Goal: Task Accomplishment & Management: Use online tool/utility

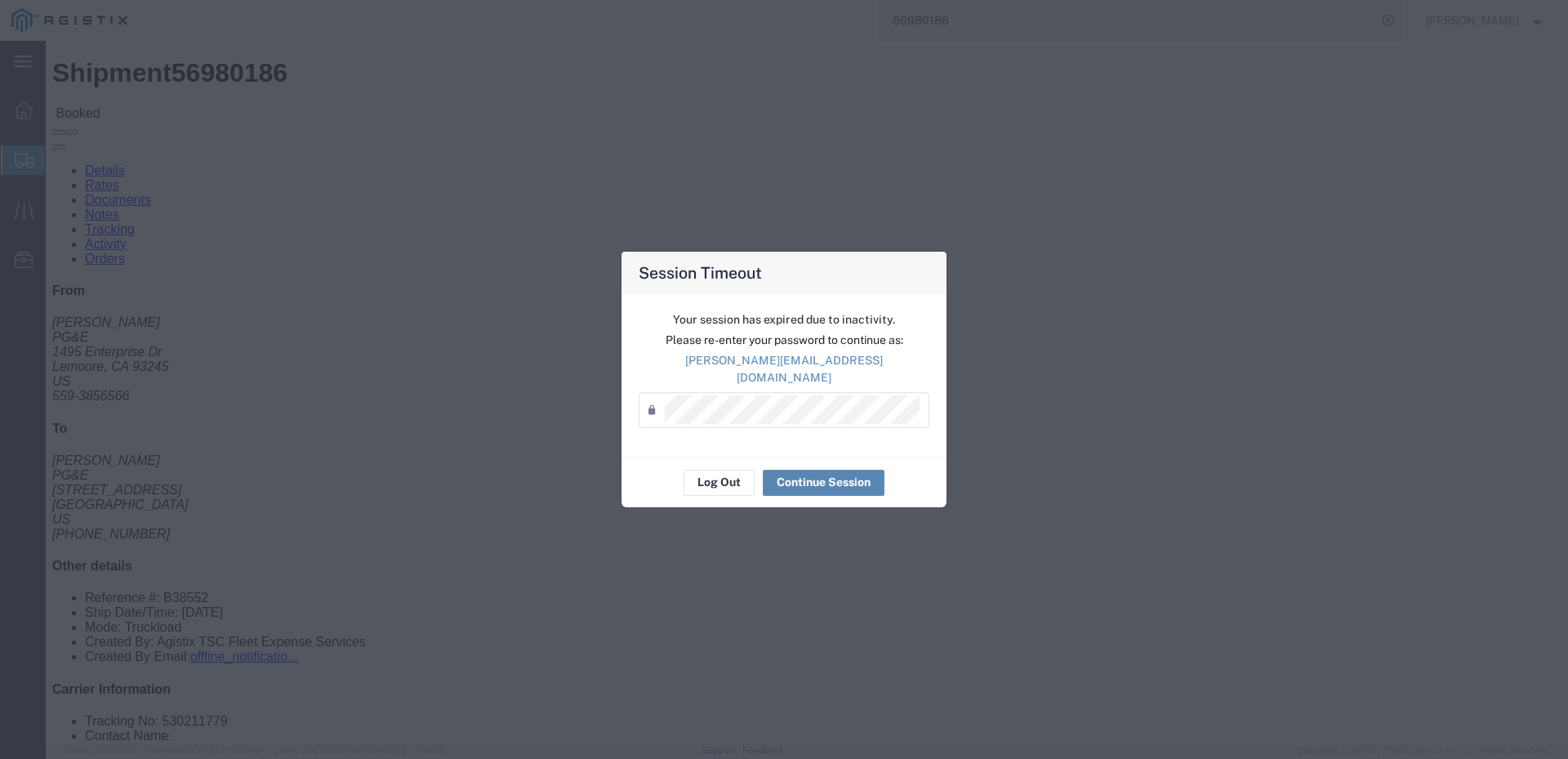
click at [802, 480] on button "Continue Session" at bounding box center [824, 482] width 122 height 26
click at [837, 479] on button "Continue Session" at bounding box center [824, 482] width 122 height 26
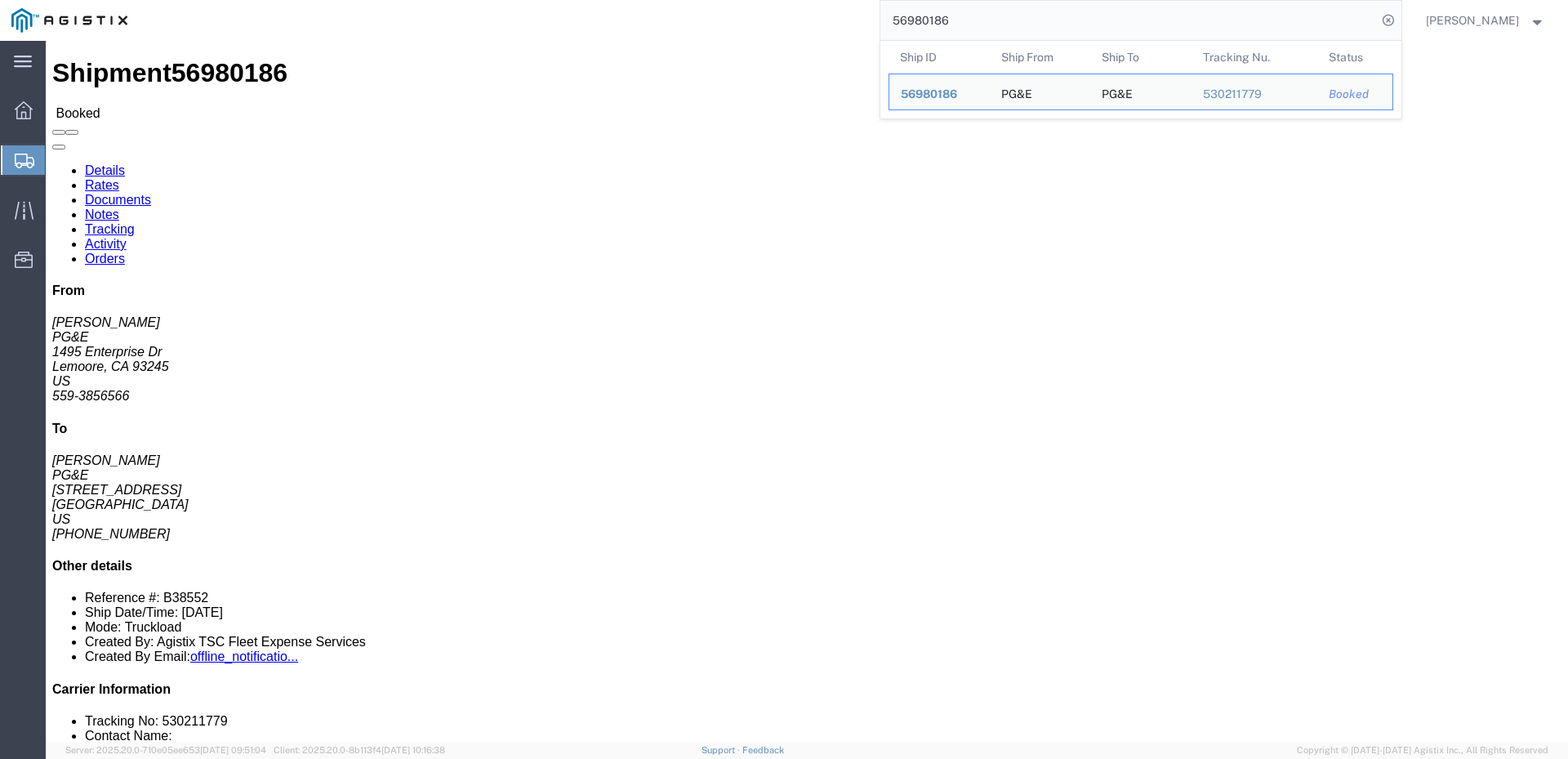
click at [1018, 21] on input "56980186" at bounding box center [1128, 20] width 496 height 39
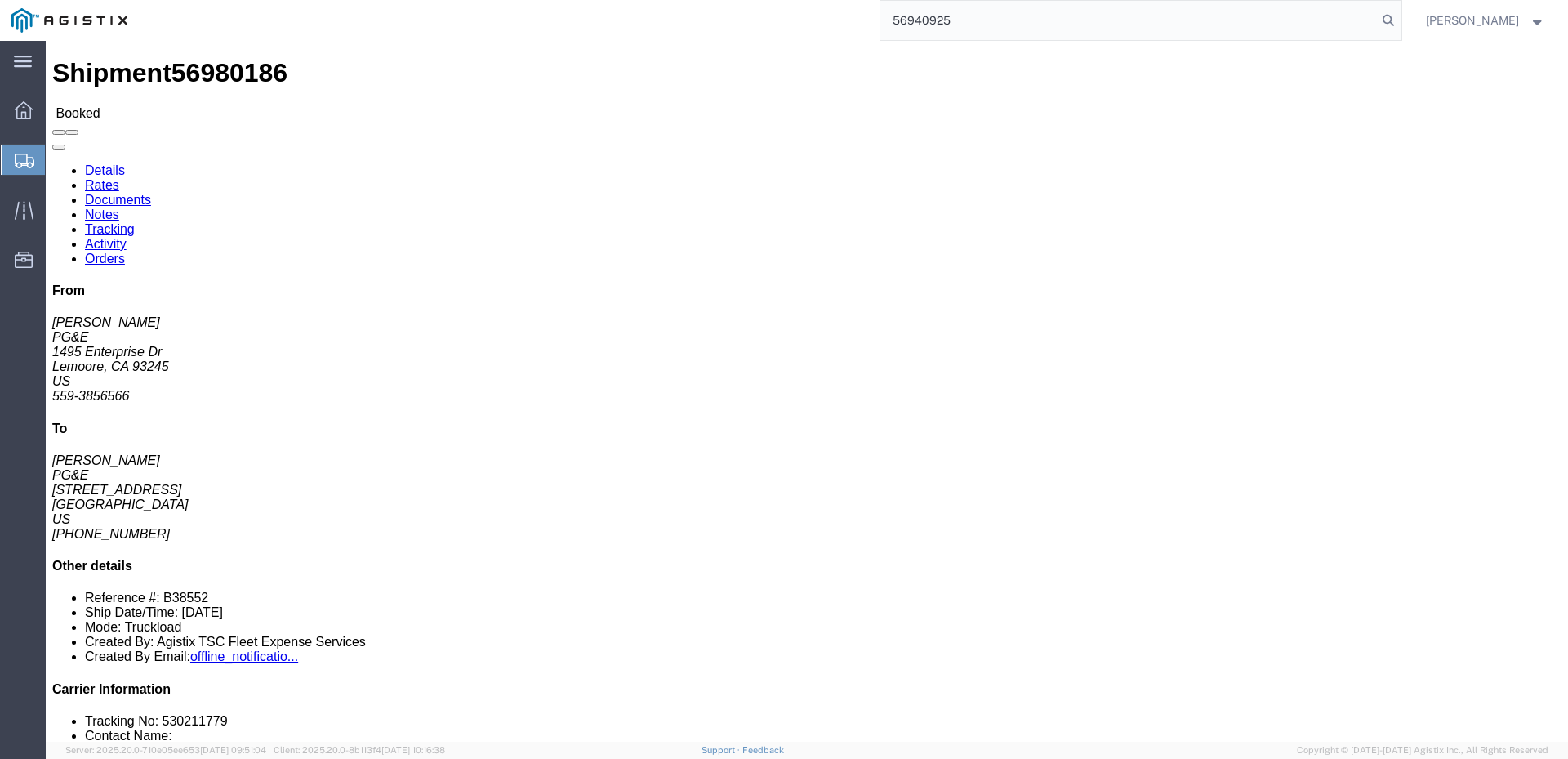
type input "56940925"
click link "Activity"
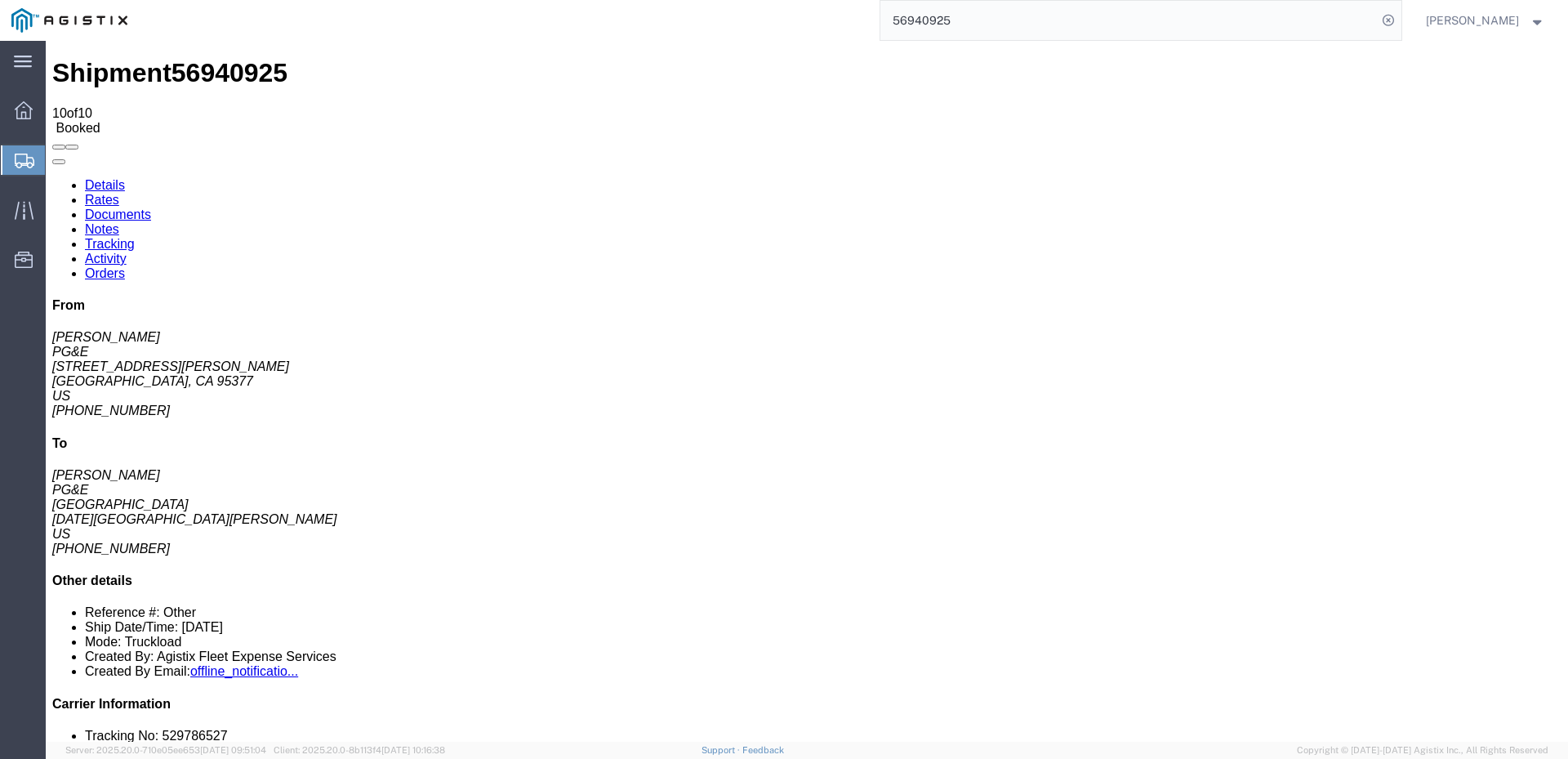
click at [85, 178] on link "Details" at bounding box center [105, 184] width 40 height 14
click span
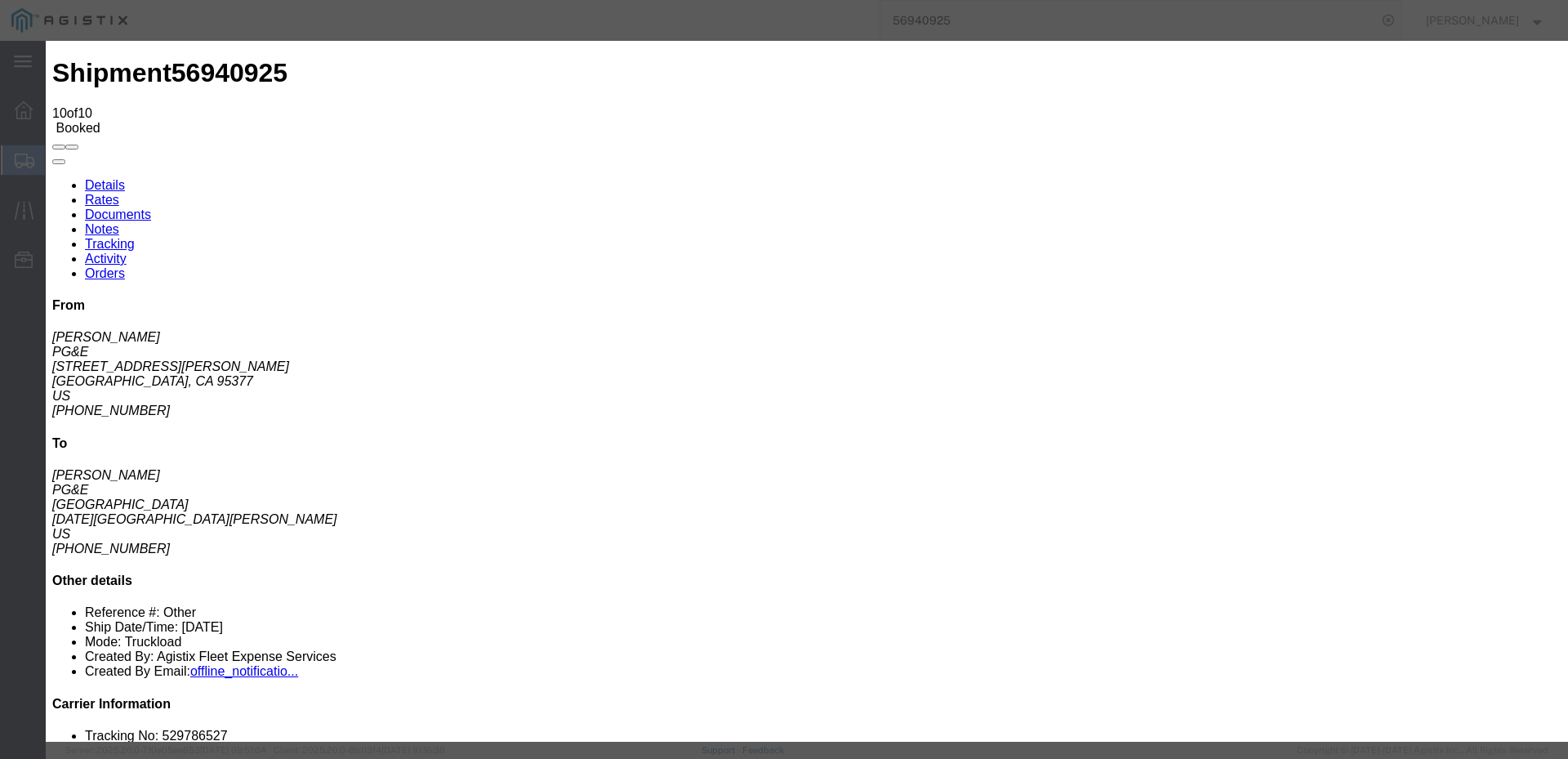
click input "text"
type input "[EMAIL_ADDRESS][DOMAIN_NAME]"
click input "Send a copy to my email."
checkbox input "true"
click input "PGE Fleet Bill Of Lading"
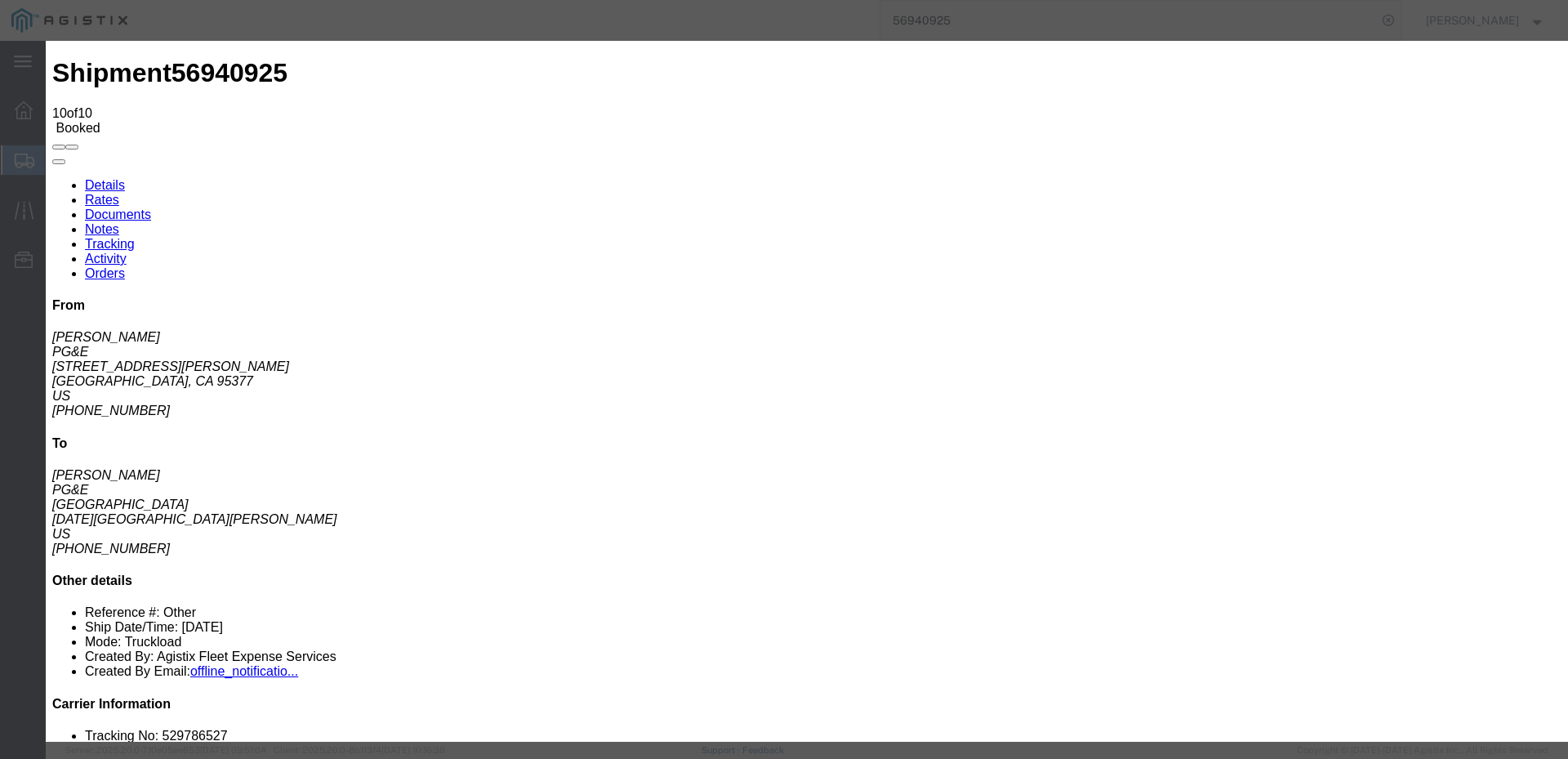
checkbox input "true"
click button "Send"
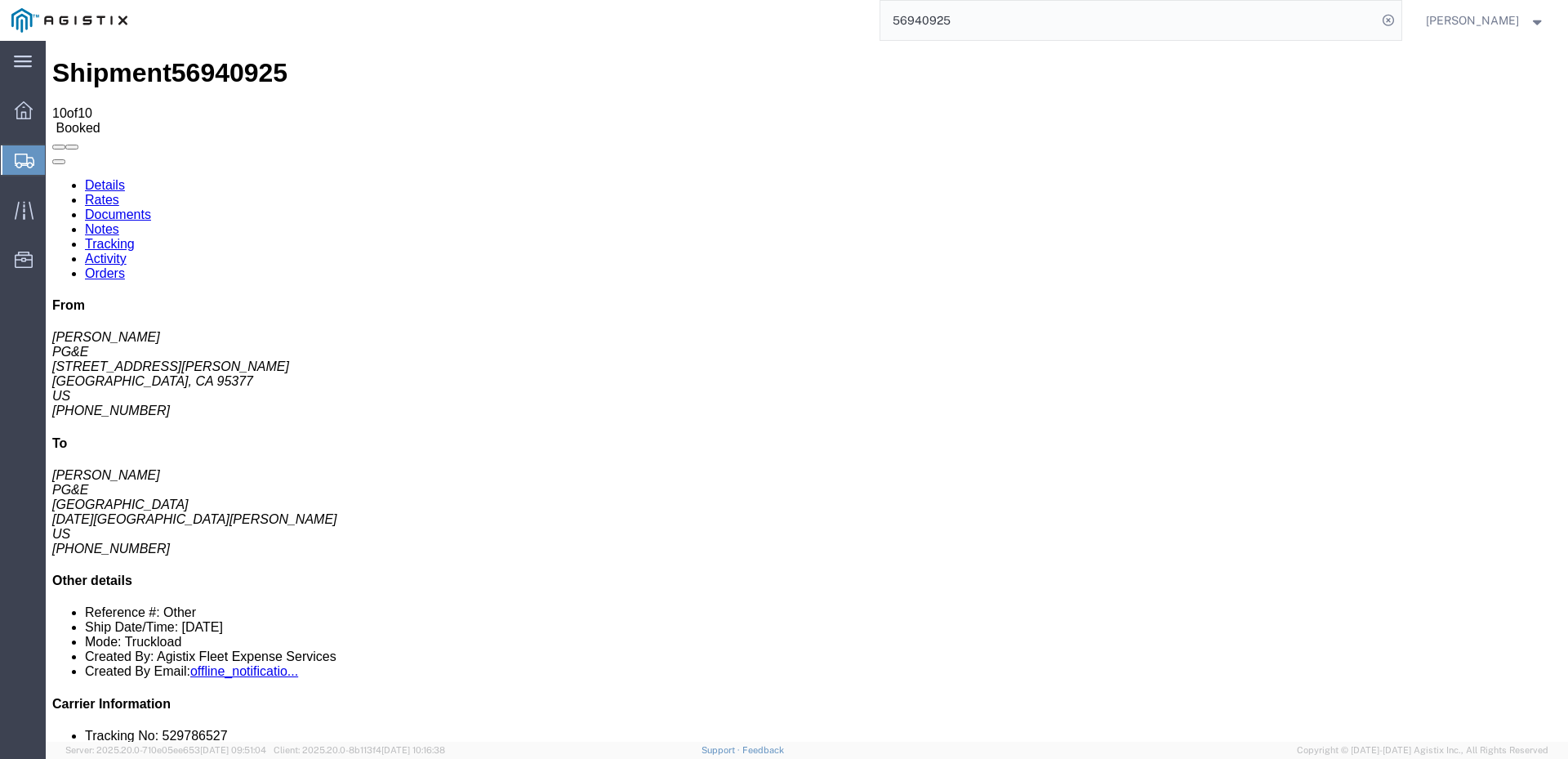
click link "Activity"
